Goal: Task Accomplishment & Management: Complete application form

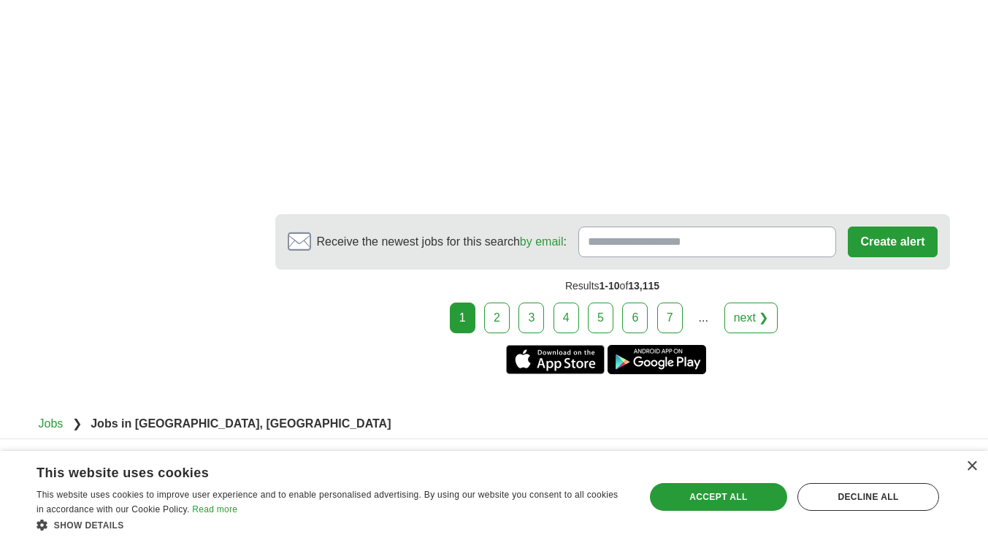
scroll to position [2775, 0]
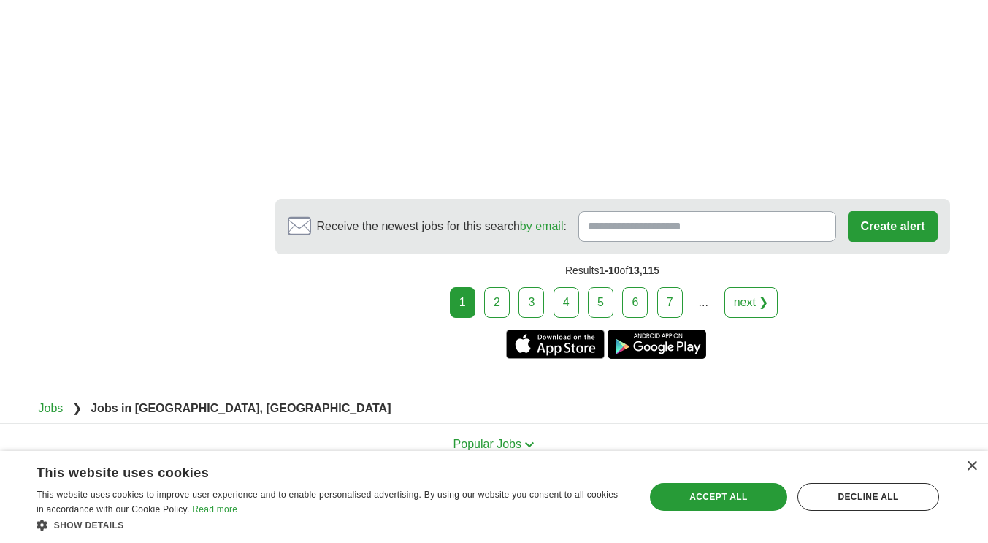
click at [749, 305] on link "next ❯" at bounding box center [752, 302] width 54 height 31
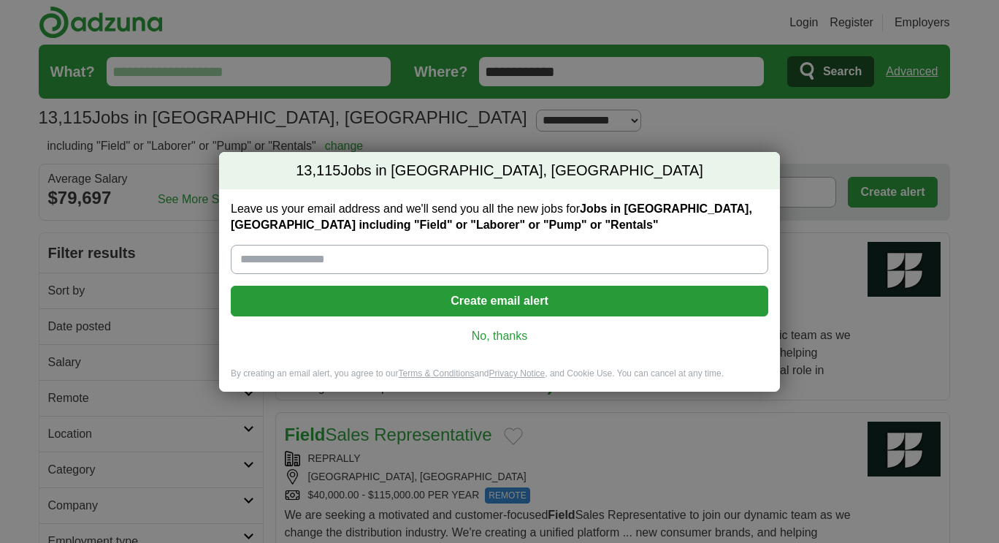
click at [572, 337] on link "No, thanks" at bounding box center [499, 336] width 514 height 16
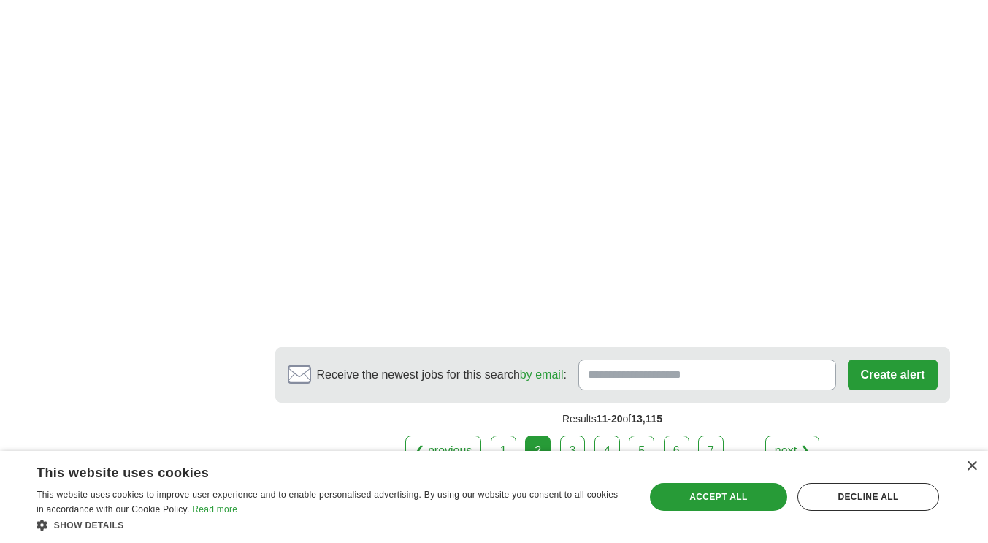
scroll to position [2775, 0]
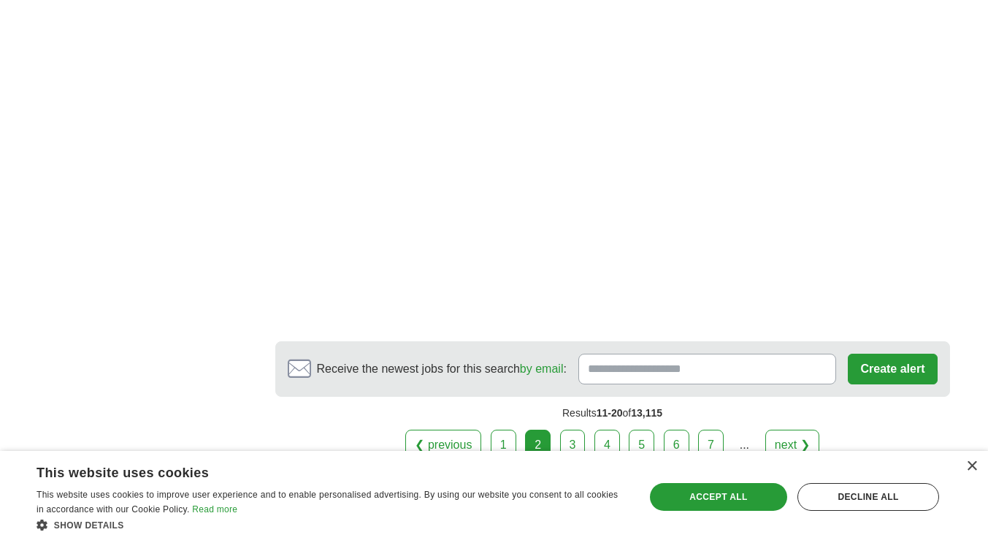
click at [781, 429] on link "next ❯" at bounding box center [792, 444] width 54 height 31
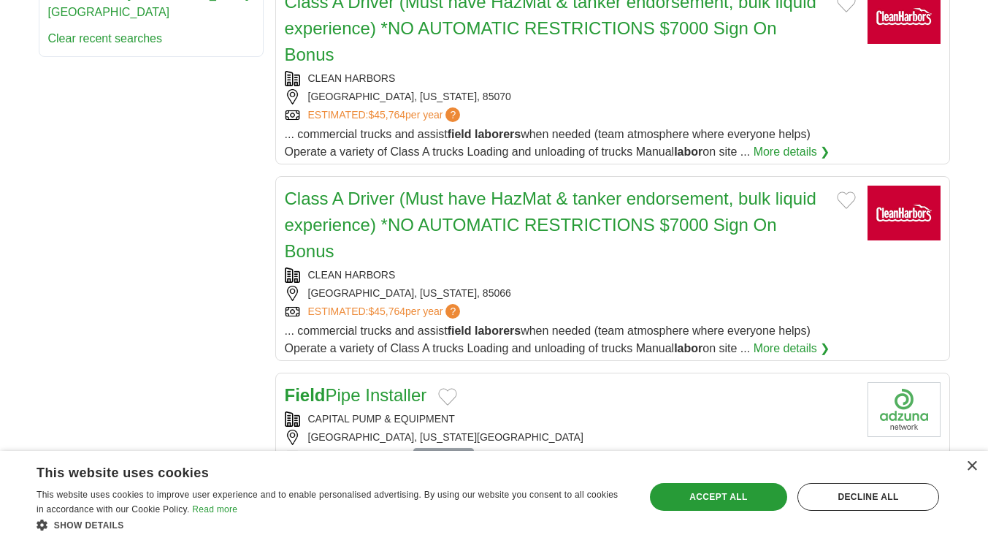
scroll to position [1096, 0]
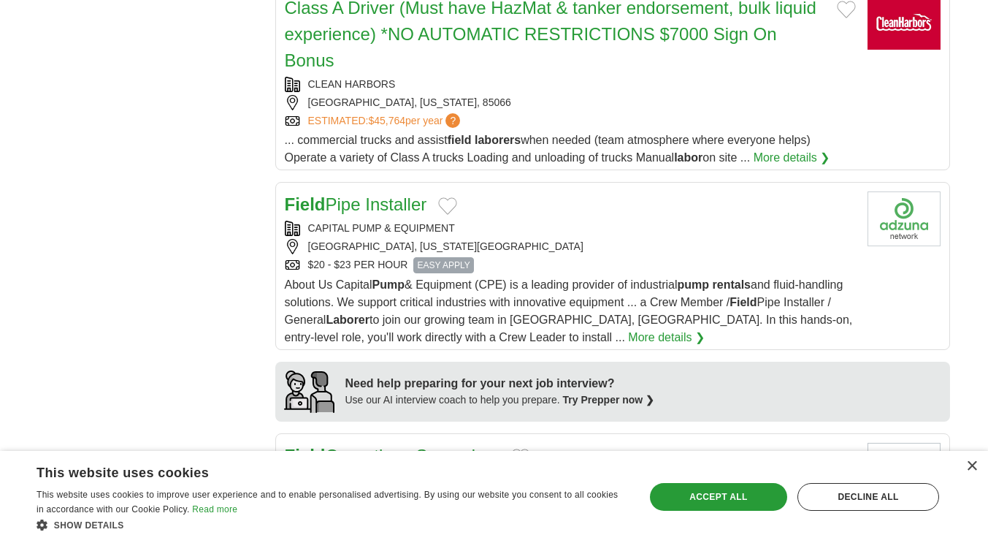
click at [465, 257] on span "EASY APPLY" at bounding box center [443, 265] width 60 height 16
